Goal: Information Seeking & Learning: Learn about a topic

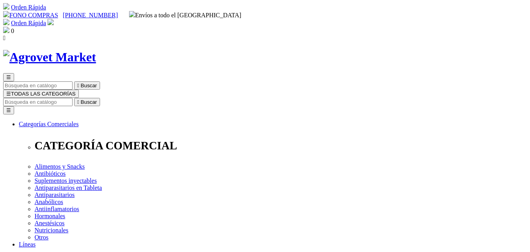
click at [73, 98] on input "Buscar" at bounding box center [37, 102] width 69 height 8
type input "pen d"
